Goal: Book appointment/travel/reservation

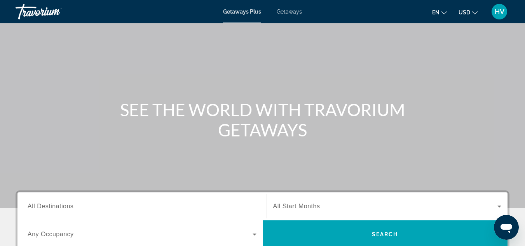
scroll to position [155, 0]
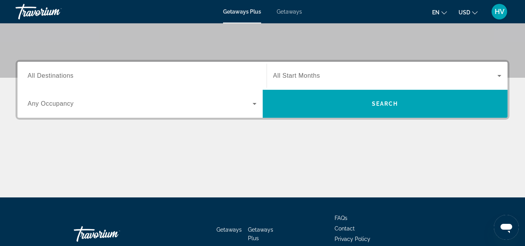
click at [127, 81] on div "Search widget" at bounding box center [142, 76] width 229 height 22
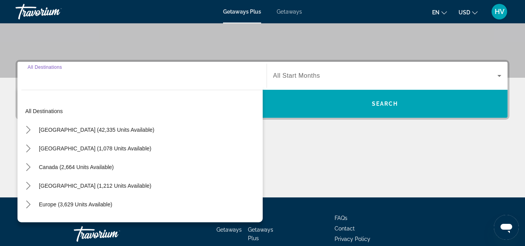
scroll to position [190, 0]
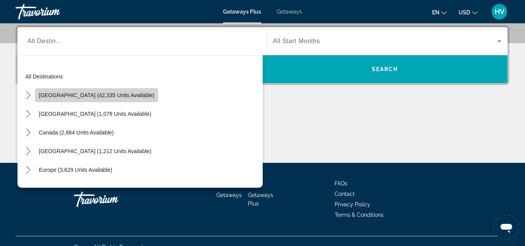
click at [96, 98] on span "United States (42,335 units available)" at bounding box center [96, 95] width 115 height 6
type input "**********"
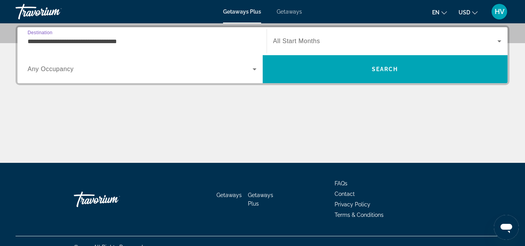
click at [494, 33] on div "Search widget" at bounding box center [387, 41] width 228 height 22
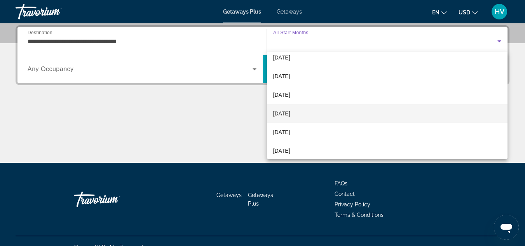
scroll to position [39, 0]
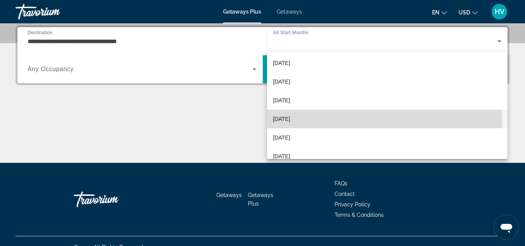
click at [309, 120] on mat-option "February 2026" at bounding box center [387, 119] width 241 height 19
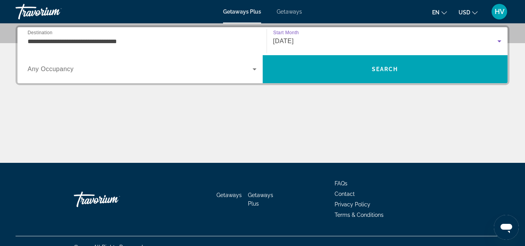
click at [254, 71] on icon "Search widget" at bounding box center [254, 68] width 9 height 9
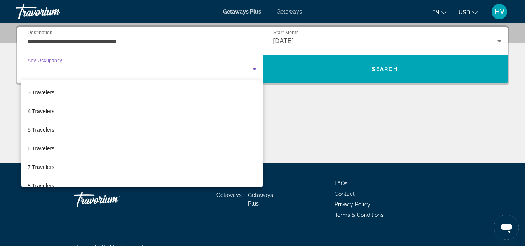
scroll to position [47, 0]
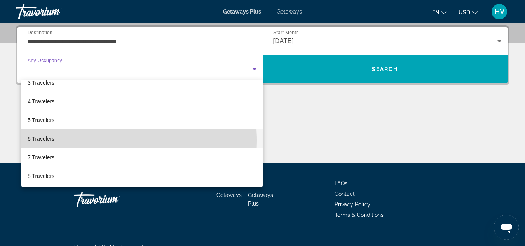
click at [55, 141] on mat-option "6 Travelers" at bounding box center [141, 138] width 241 height 19
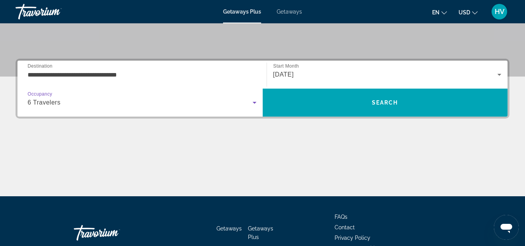
scroll to position [112, 0]
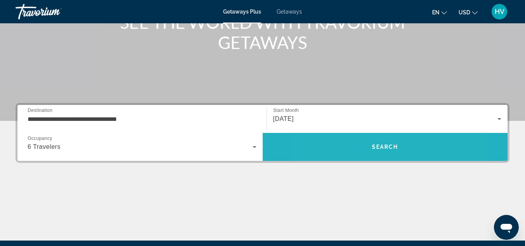
click at [350, 145] on span "Search" at bounding box center [385, 146] width 245 height 19
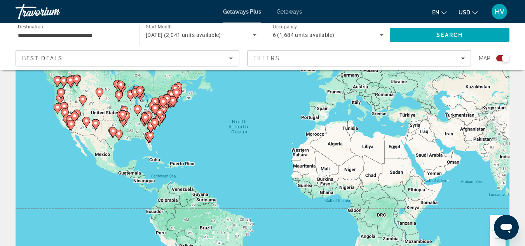
scroll to position [39, 0]
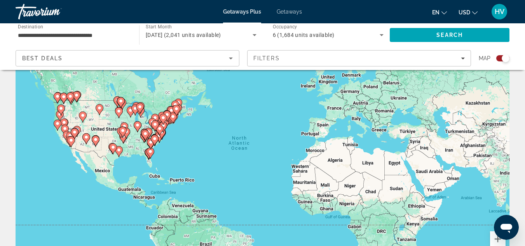
click at [238, 64] on div "Best Deals" at bounding box center [127, 58] width 223 height 16
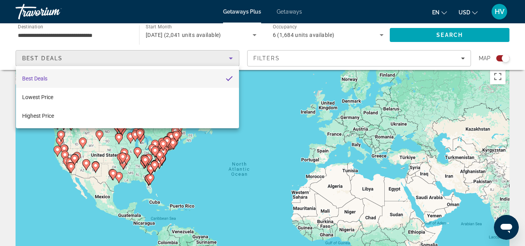
scroll to position [0, 0]
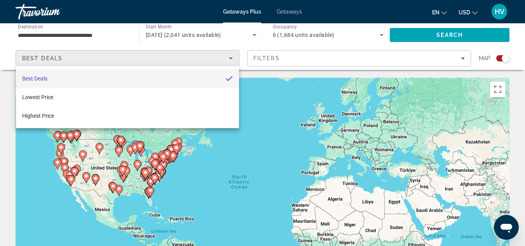
click at [103, 37] on div at bounding box center [262, 123] width 525 height 246
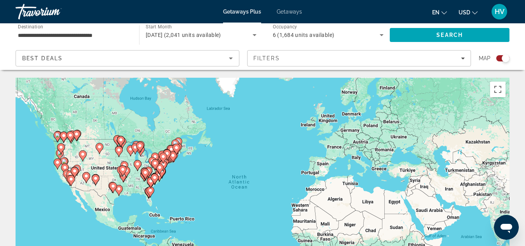
click at [85, 31] on input "**********" at bounding box center [73, 35] width 111 height 9
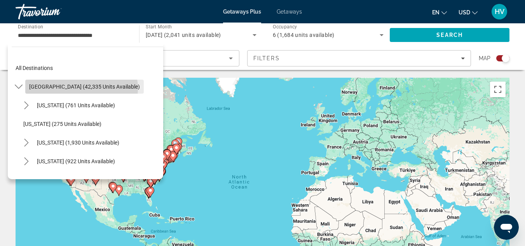
click at [81, 89] on span "United States (42,335 units available)" at bounding box center [84, 86] width 111 height 6
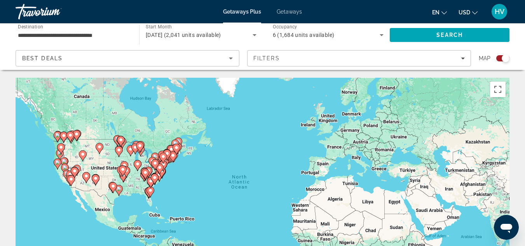
click at [232, 64] on div "Best Deals" at bounding box center [127, 61] width 210 height 22
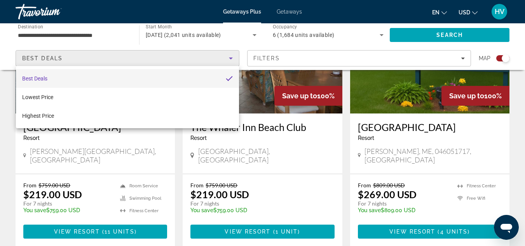
scroll to position [350, 0]
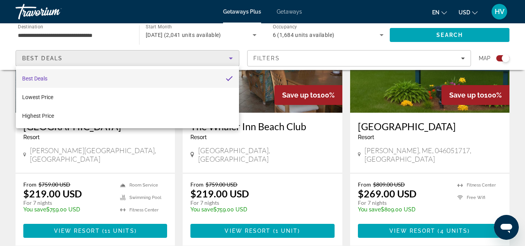
click at [112, 223] on div at bounding box center [262, 123] width 525 height 246
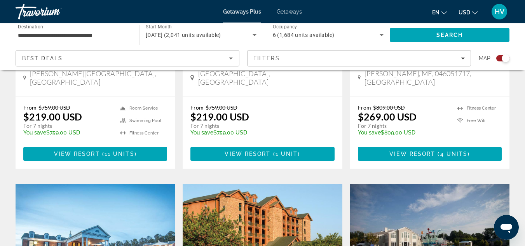
scroll to position [427, 0]
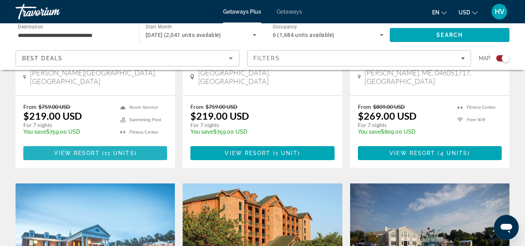
click at [116, 150] on span "11 units" at bounding box center [119, 153] width 30 height 6
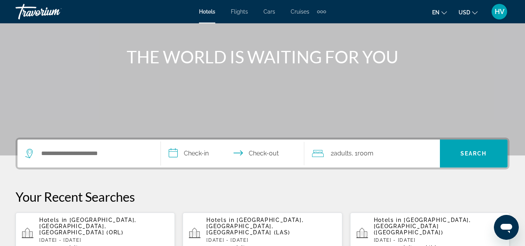
scroll to position [117, 0]
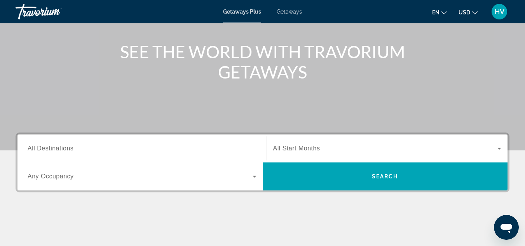
scroll to position [117, 0]
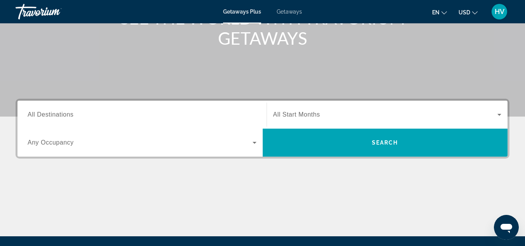
click at [253, 145] on icon "Search widget" at bounding box center [254, 142] width 9 height 9
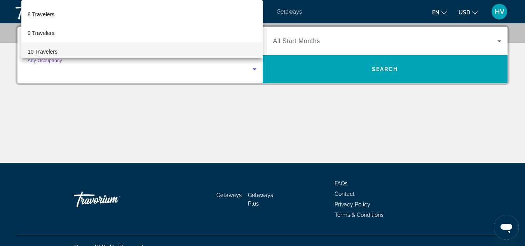
scroll to position [134, 0]
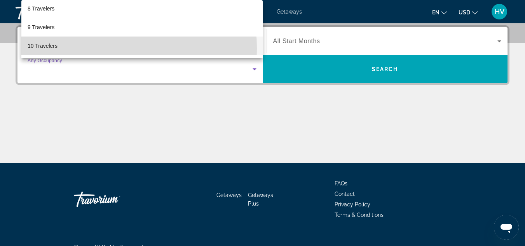
click at [59, 49] on mat-option "10 Travelers" at bounding box center [141, 46] width 241 height 19
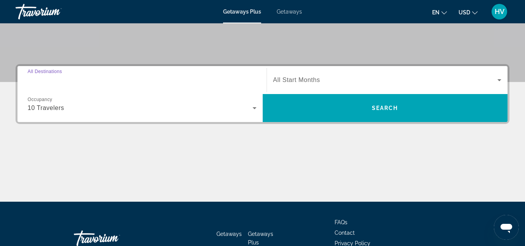
click at [106, 80] on input "Destination All Destinations" at bounding box center [142, 80] width 229 height 9
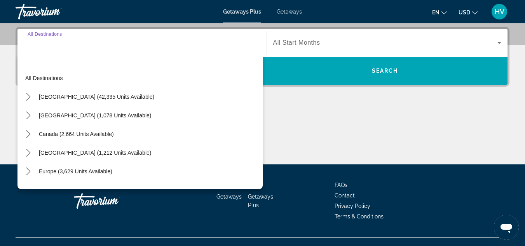
scroll to position [190, 0]
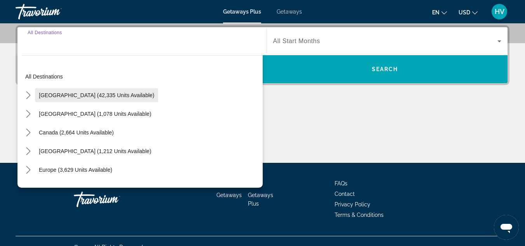
click at [108, 98] on button "United States (42,335 units available)" at bounding box center [96, 95] width 123 height 14
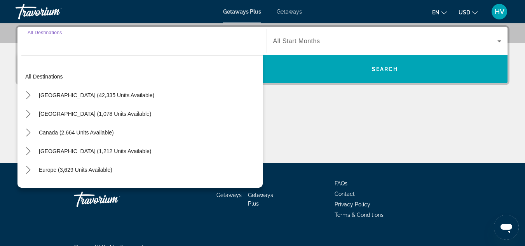
type input "**********"
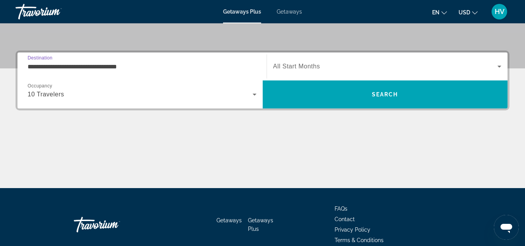
scroll to position [151, 0]
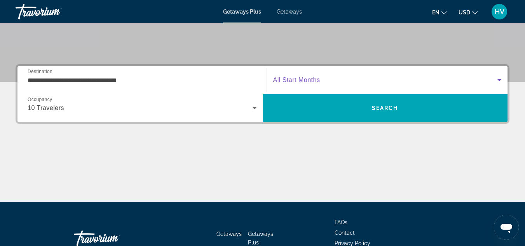
click at [503, 81] on icon "Search widget" at bounding box center [498, 79] width 9 height 9
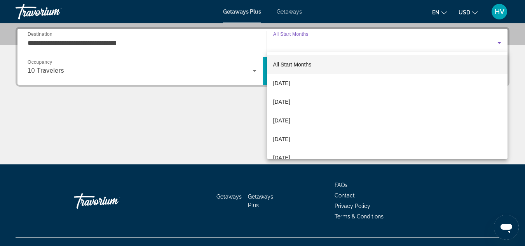
scroll to position [190, 0]
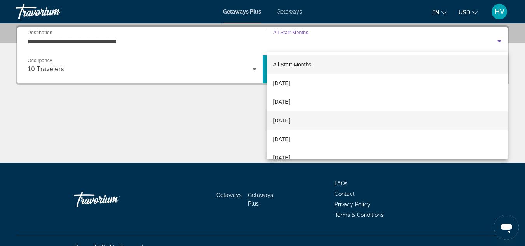
click at [290, 119] on span "December 2025" at bounding box center [281, 120] width 17 height 9
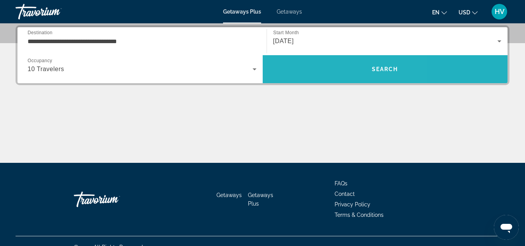
click at [319, 73] on span "Search" at bounding box center [385, 69] width 245 height 19
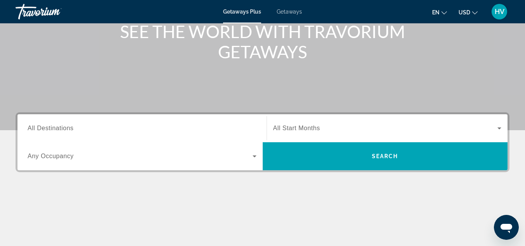
scroll to position [117, 0]
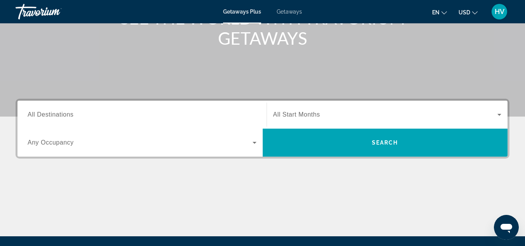
click at [73, 116] on label "Destination All Destinations" at bounding box center [51, 114] width 46 height 7
click at [73, 116] on input "Destination All Destinations" at bounding box center [142, 114] width 229 height 9
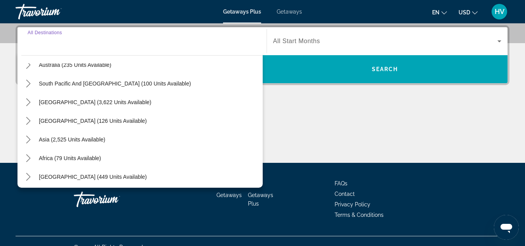
scroll to position [126, 0]
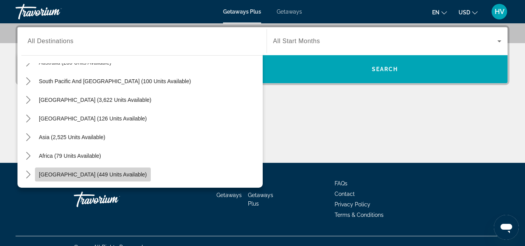
click at [108, 173] on span "Middle East (449 units available)" at bounding box center [93, 174] width 108 height 6
type input "**********"
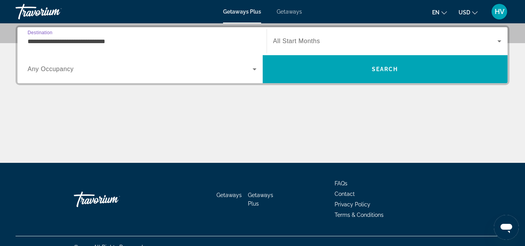
click at [71, 70] on span "Any Occupancy" at bounding box center [51, 69] width 46 height 7
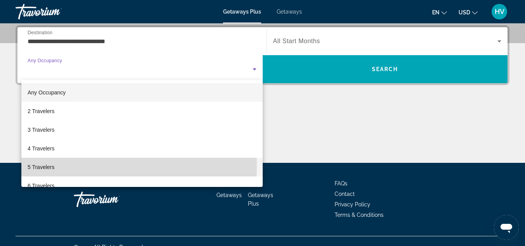
click at [49, 165] on span "5 Travelers" at bounding box center [41, 166] width 27 height 9
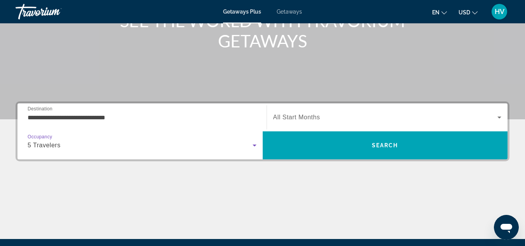
scroll to position [112, 0]
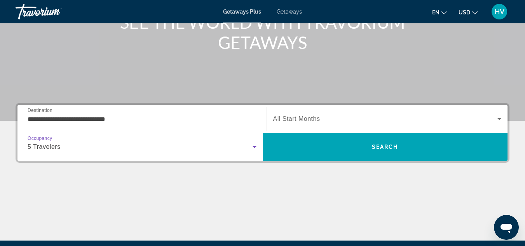
click at [350, 114] on span "Search widget" at bounding box center [385, 118] width 224 height 9
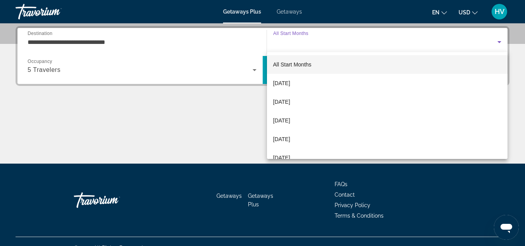
scroll to position [190, 0]
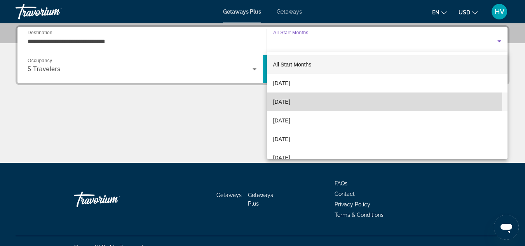
click at [313, 99] on mat-option "November 2025" at bounding box center [387, 101] width 241 height 19
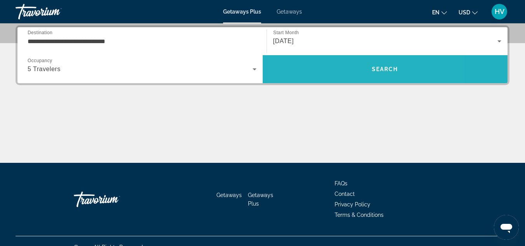
click at [338, 68] on span "Search" at bounding box center [385, 69] width 245 height 19
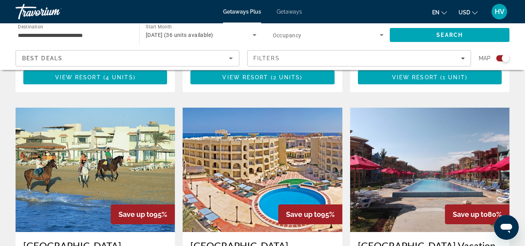
scroll to position [621, 0]
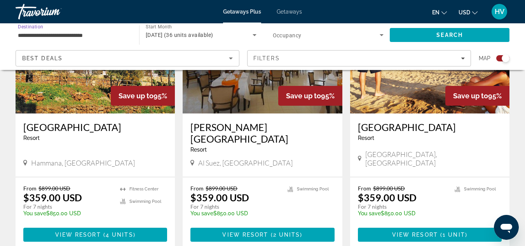
click at [72, 34] on input "**********" at bounding box center [73, 35] width 111 height 9
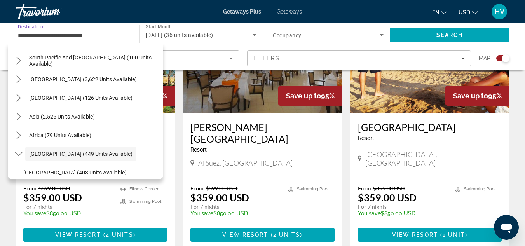
scroll to position [99, 0]
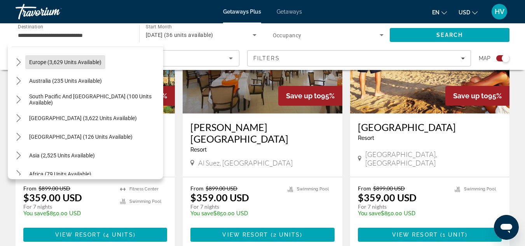
click at [85, 64] on span "Europe (3,629 units available)" at bounding box center [65, 62] width 72 height 6
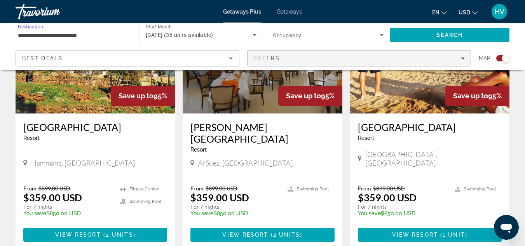
scroll to position [583, 0]
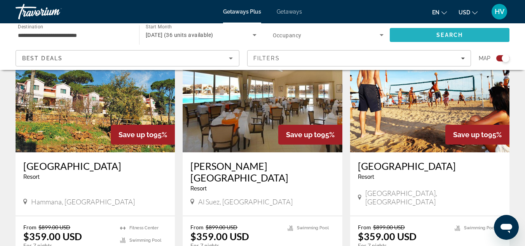
click at [446, 31] on span "Search" at bounding box center [450, 35] width 120 height 19
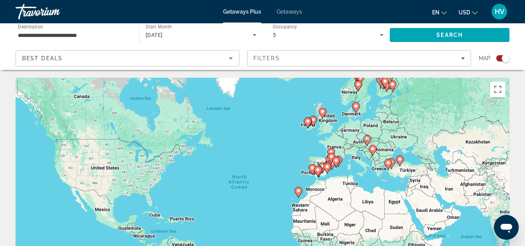
click at [400, 165] on icon "Main content" at bounding box center [400, 160] width 8 height 11
type input "**********"
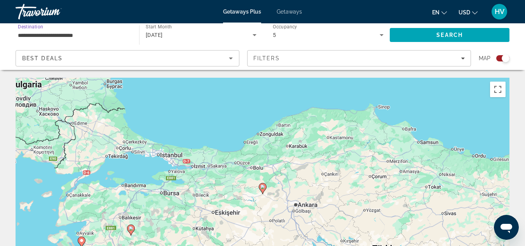
click at [99, 39] on input "**********" at bounding box center [73, 35] width 111 height 9
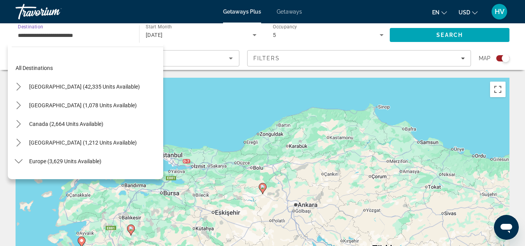
scroll to position [382, 0]
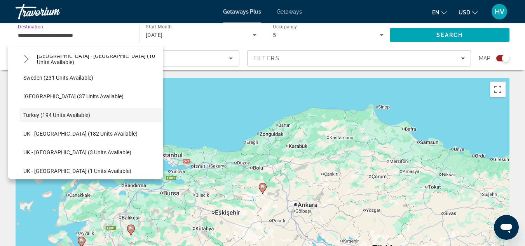
click at [61, 38] on input "**********" at bounding box center [73, 35] width 111 height 9
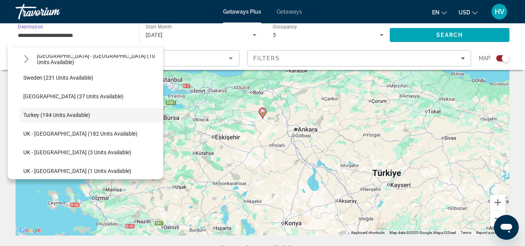
scroll to position [78, 0]
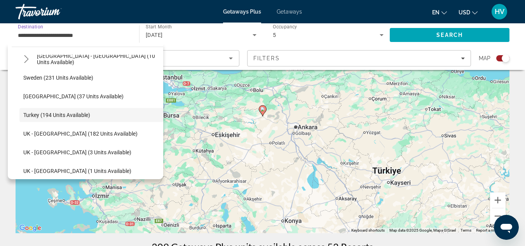
click at [209, 106] on div "To activate drag with keyboard, press Alt + Enter. Once in keyboard drag state,…" at bounding box center [263, 116] width 494 height 233
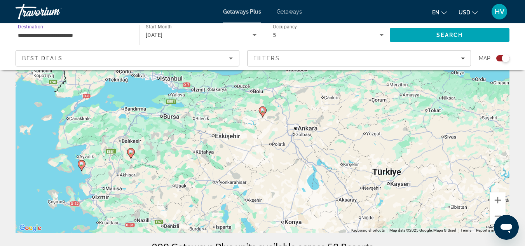
click at [31, 36] on input "**********" at bounding box center [73, 35] width 111 height 9
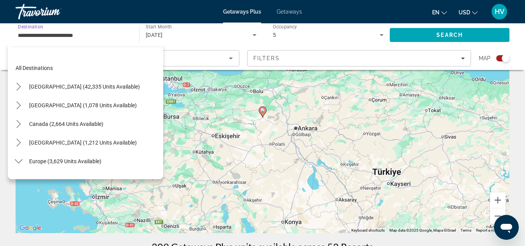
scroll to position [382, 0]
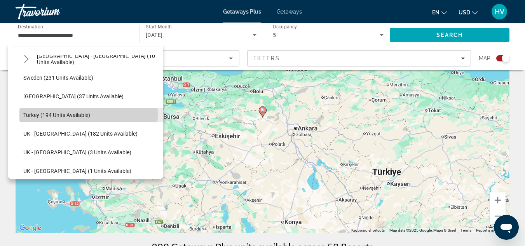
click at [83, 114] on span "Turkey (194 units available)" at bounding box center [56, 115] width 67 height 6
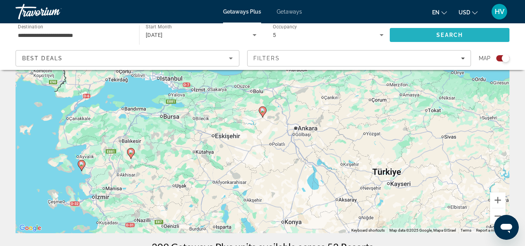
click at [434, 33] on span "Search" at bounding box center [450, 35] width 120 height 19
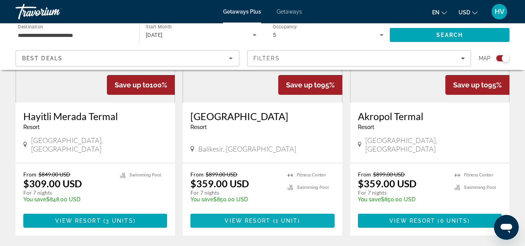
scroll to position [346, 0]
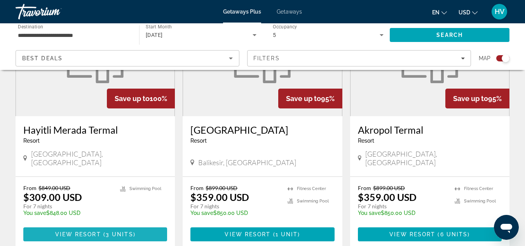
click at [115, 231] on span "3 units" at bounding box center [120, 234] width 28 height 6
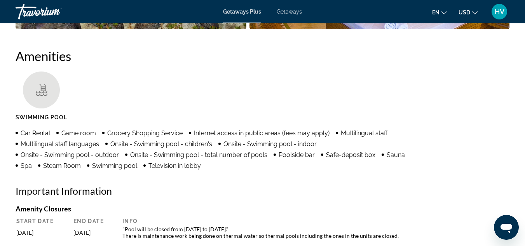
scroll to position [738, 0]
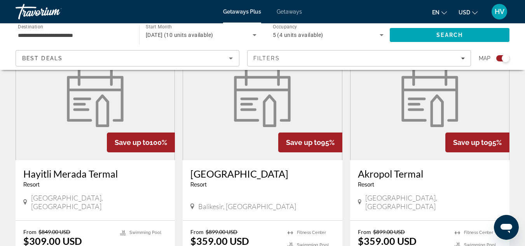
scroll to position [350, 0]
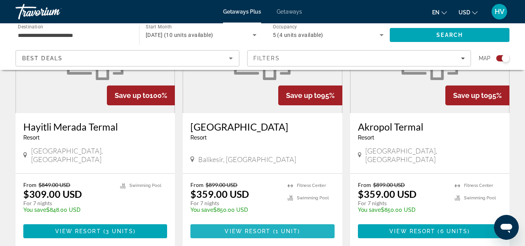
click at [291, 228] on span "1 unit" at bounding box center [286, 231] width 23 height 6
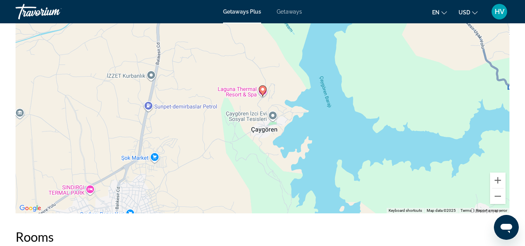
scroll to position [1243, 0]
